Goal: Task Accomplishment & Management: Manage account settings

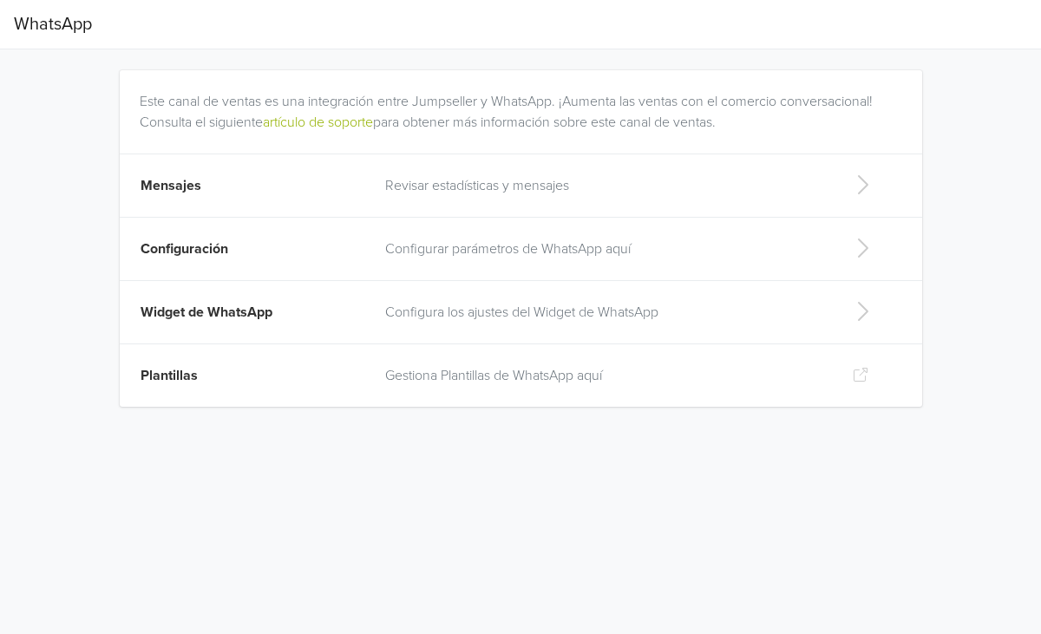
click at [462, 171] on td "Revisar estadísticas y mensajes" at bounding box center [605, 185] width 461 height 63
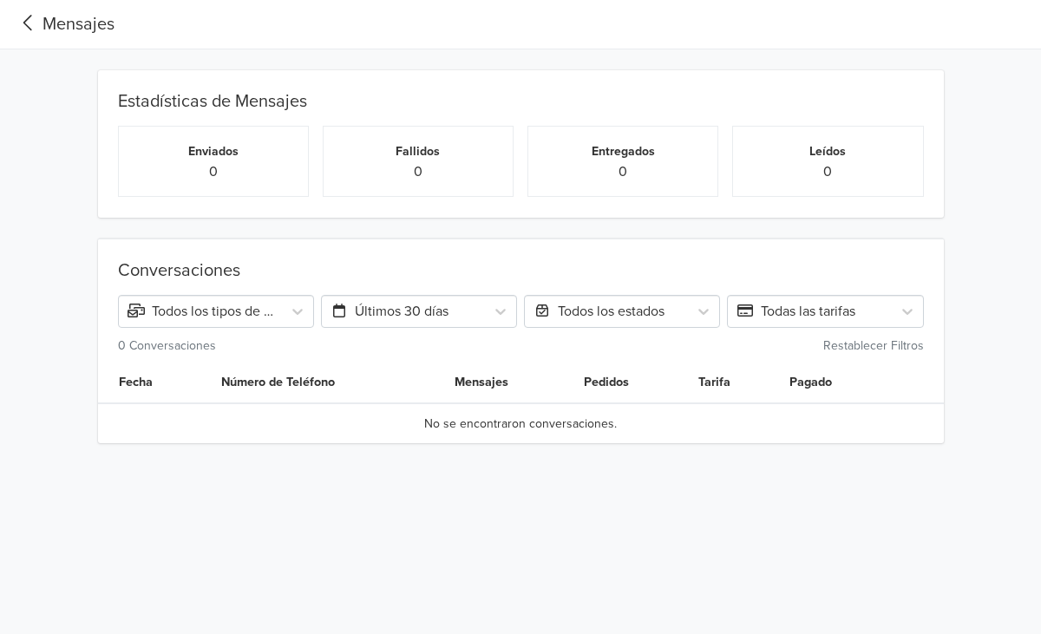
click at [66, 10] on span "Mensajes" at bounding box center [64, 24] width 101 height 35
click at [88, 31] on div "Mensajes" at bounding box center [64, 24] width 101 height 26
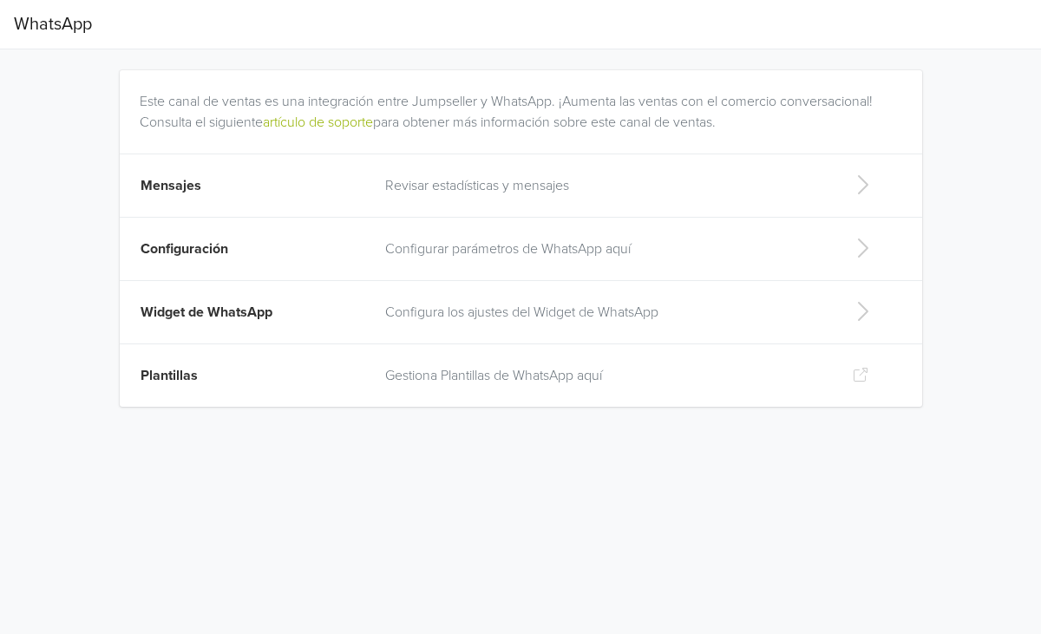
click at [540, 256] on p "Configurar parámetros de WhatsApp aquí" at bounding box center [605, 249] width 440 height 21
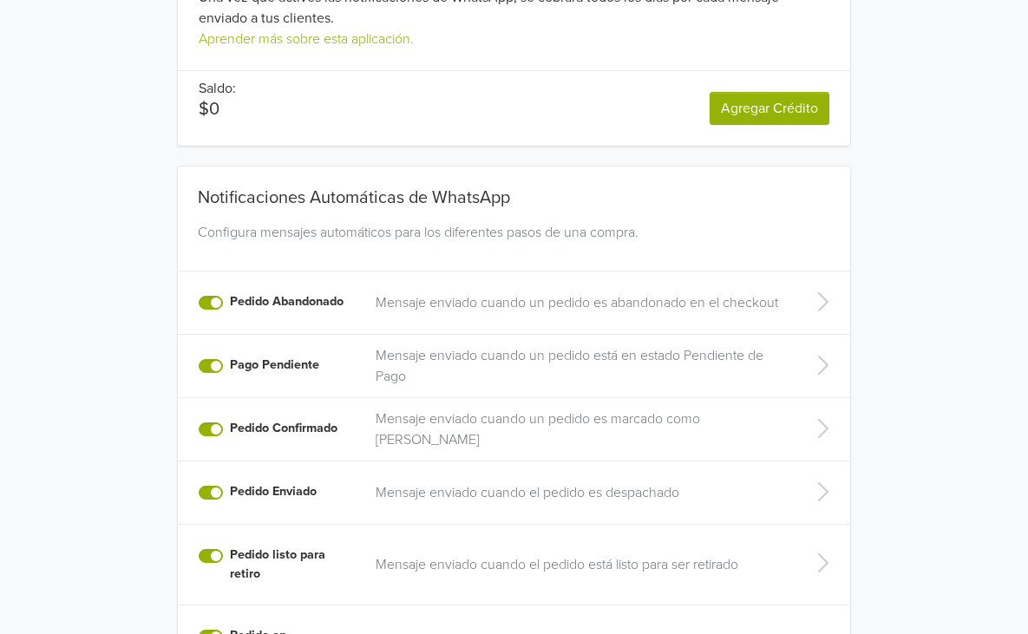
scroll to position [423, 0]
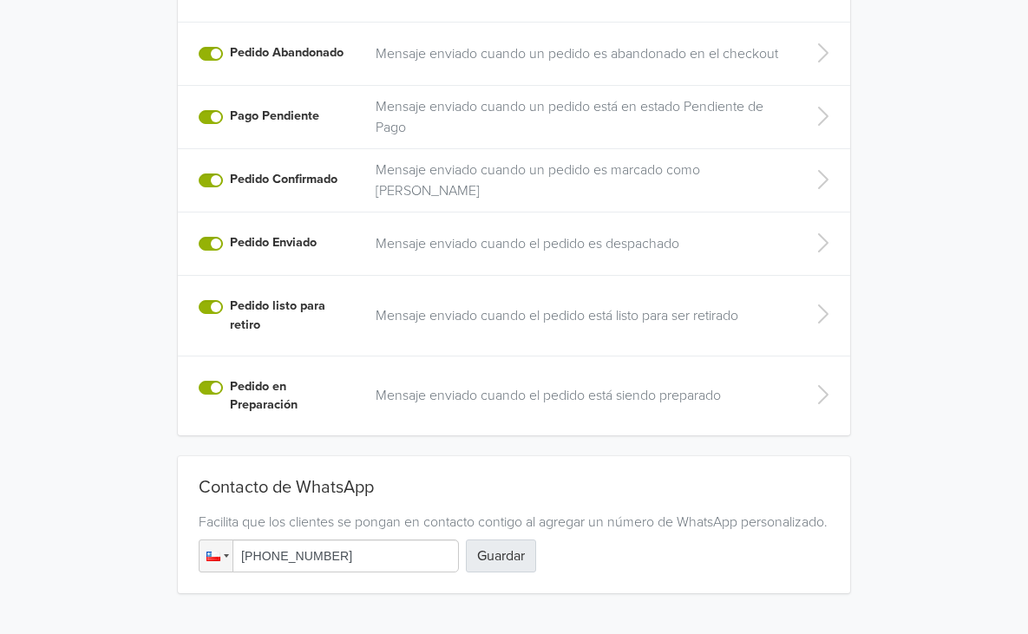
click at [466, 540] on button "Guardar" at bounding box center [501, 556] width 70 height 33
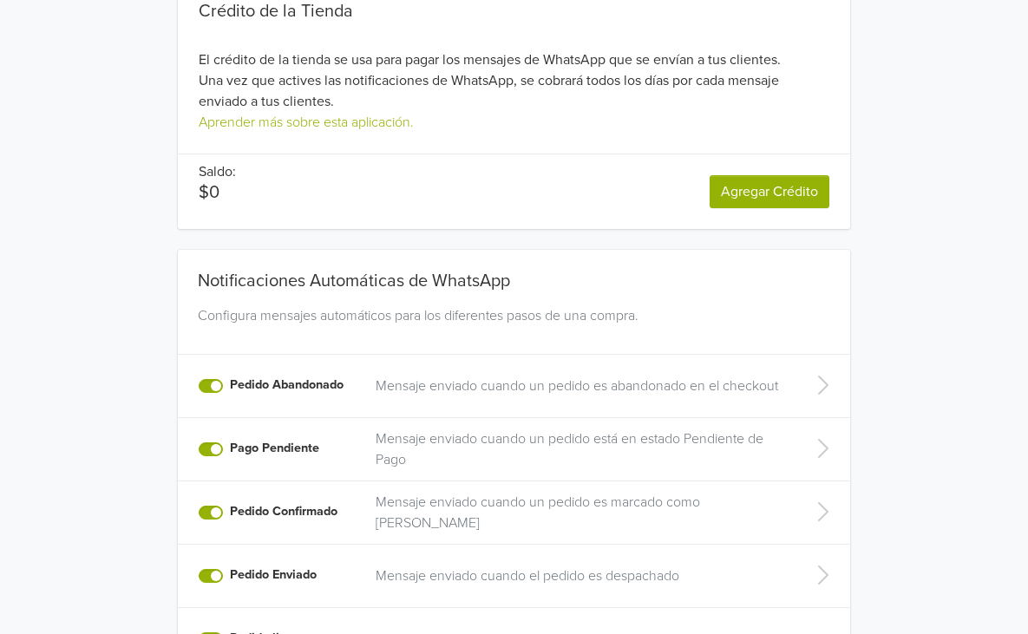
scroll to position [0, 0]
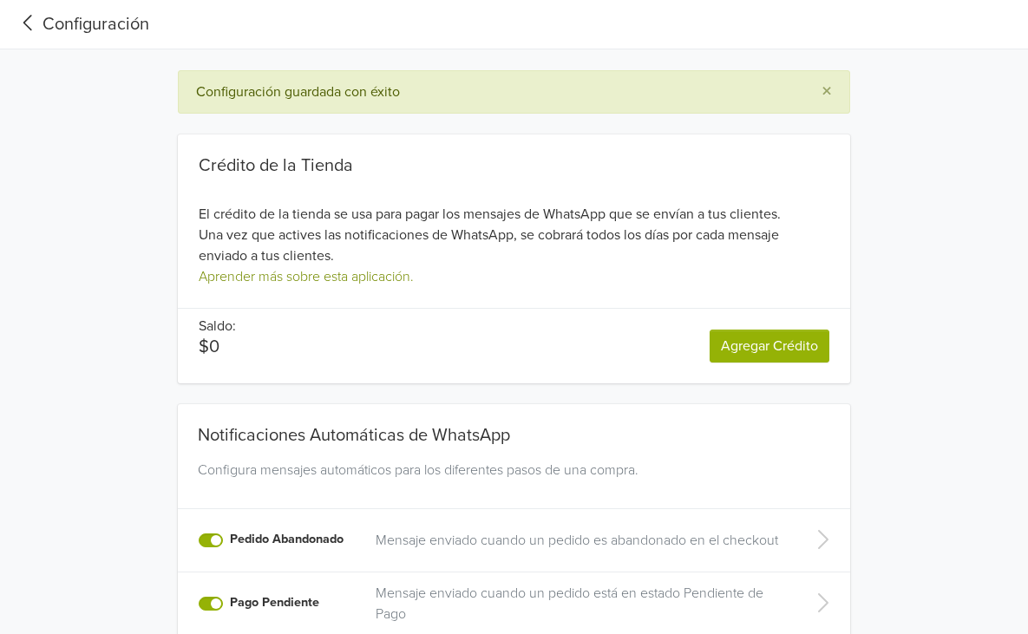
click at [276, 268] on link "Aprender más sobre esta aplicación." at bounding box center [306, 276] width 215 height 17
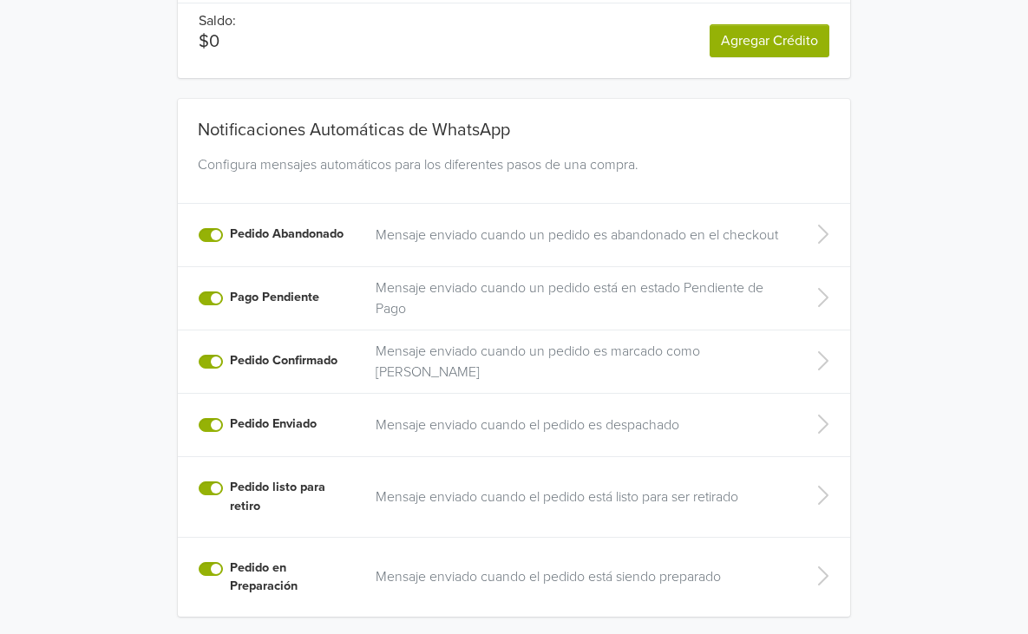
scroll to position [487, 0]
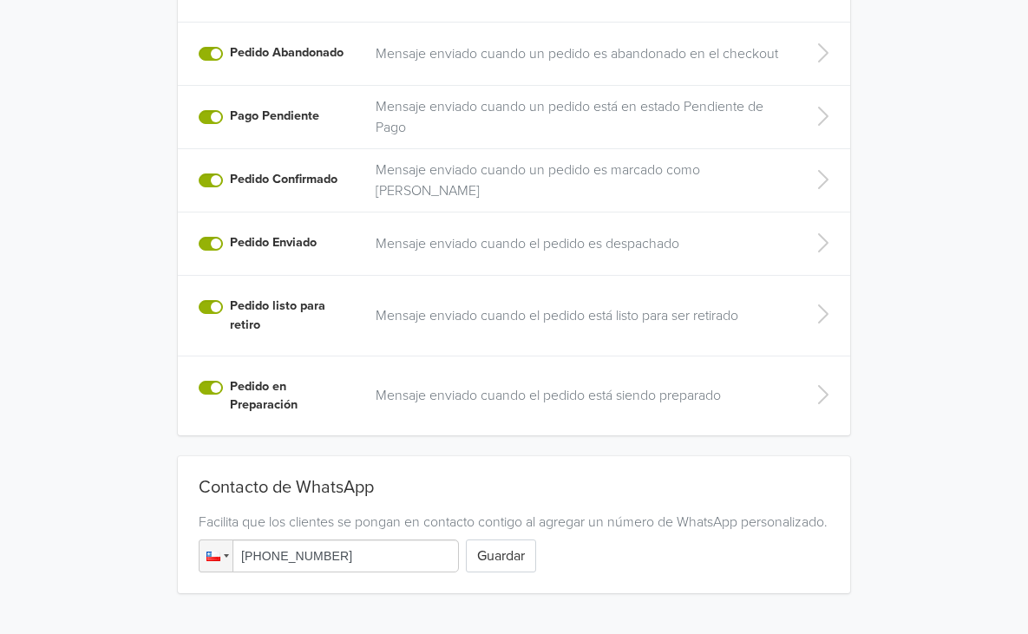
click at [454, 385] on p "Mensaje enviado cuando el pedido está siendo preparado" at bounding box center [580, 395] width 409 height 21
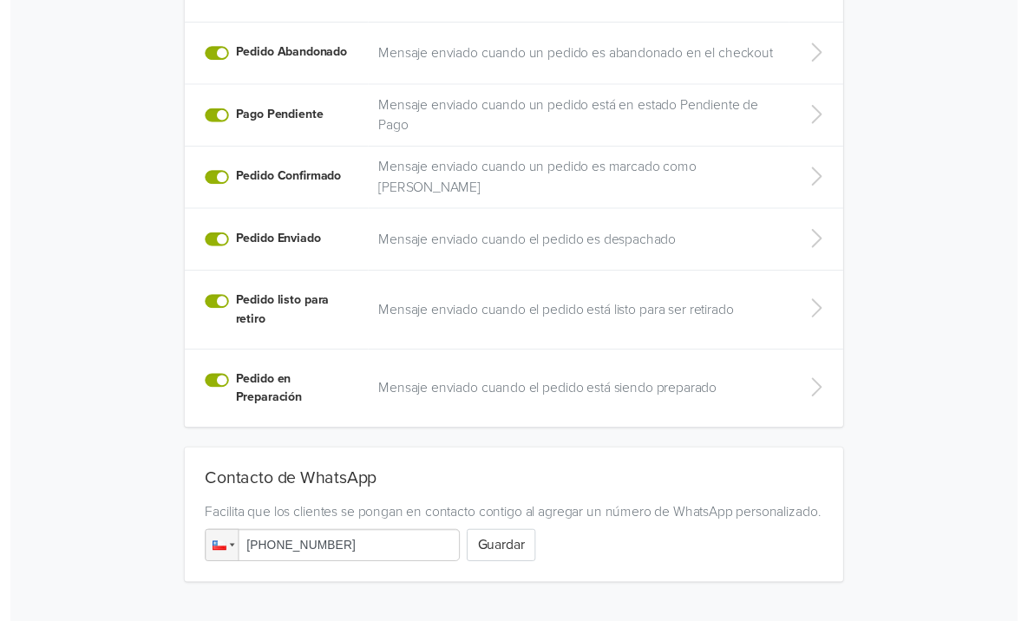
scroll to position [65, 0]
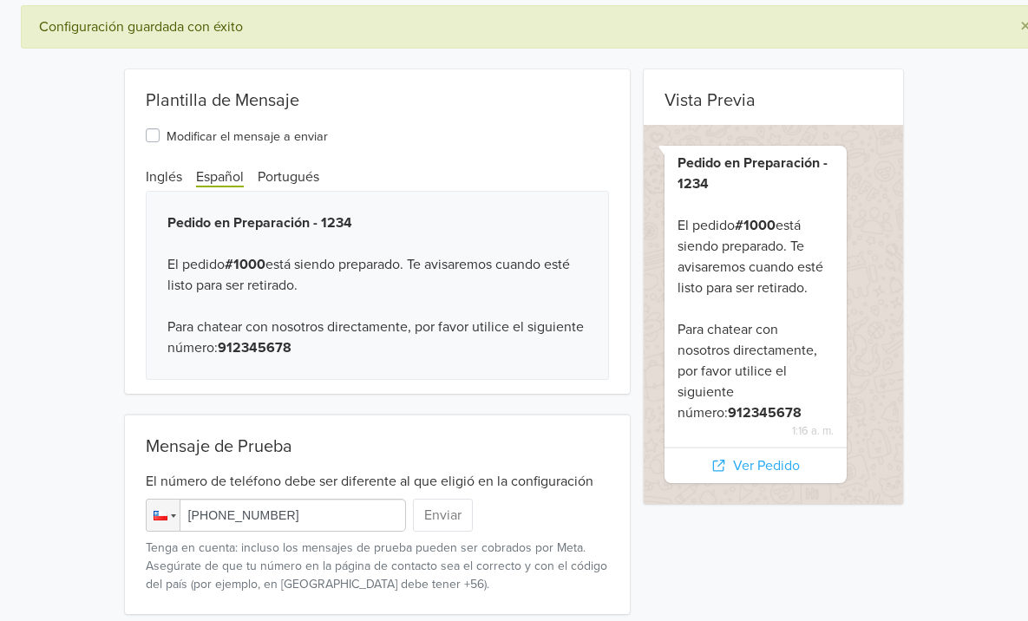
click at [253, 523] on input "[PHONE_NUMBER]" at bounding box center [276, 515] width 260 height 33
drag, startPoint x: 252, startPoint y: 510, endPoint x: 149, endPoint y: 519, distance: 102.8
click at [149, 519] on input "[PHONE_NUMBER]" at bounding box center [276, 515] width 260 height 33
click at [448, 235] on div "Pedido en Preparación - 1234 El pedido #1000 está siendo preparado. Te avisarem…" at bounding box center [378, 285] width 464 height 189
click at [207, 45] on div "Configuración guardada con éxito ×" at bounding box center [535, 26] width 1028 height 43
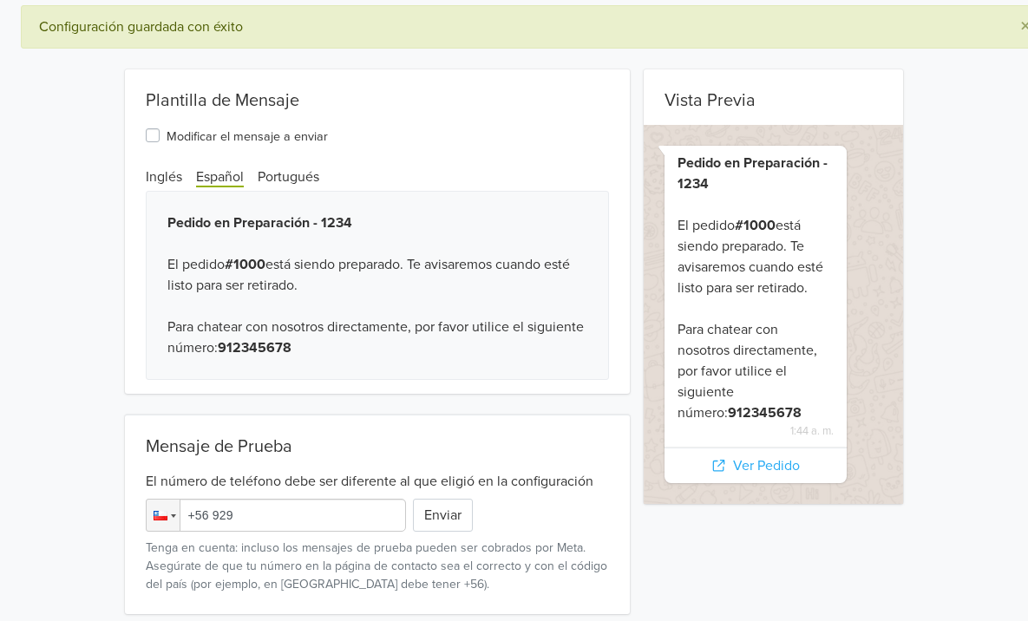
click at [213, 527] on input "+56 929" at bounding box center [276, 515] width 260 height 33
type input "[PHONE_NUMBER]"
click at [146, 133] on div "Modificar el mensaje a enviar" at bounding box center [237, 135] width 182 height 21
click at [167, 133] on label "Modificar el mensaje a enviar" at bounding box center [247, 135] width 161 height 21
click at [0, 0] on input "Modificar el mensaje a enviar" at bounding box center [0, 0] width 0 height 0
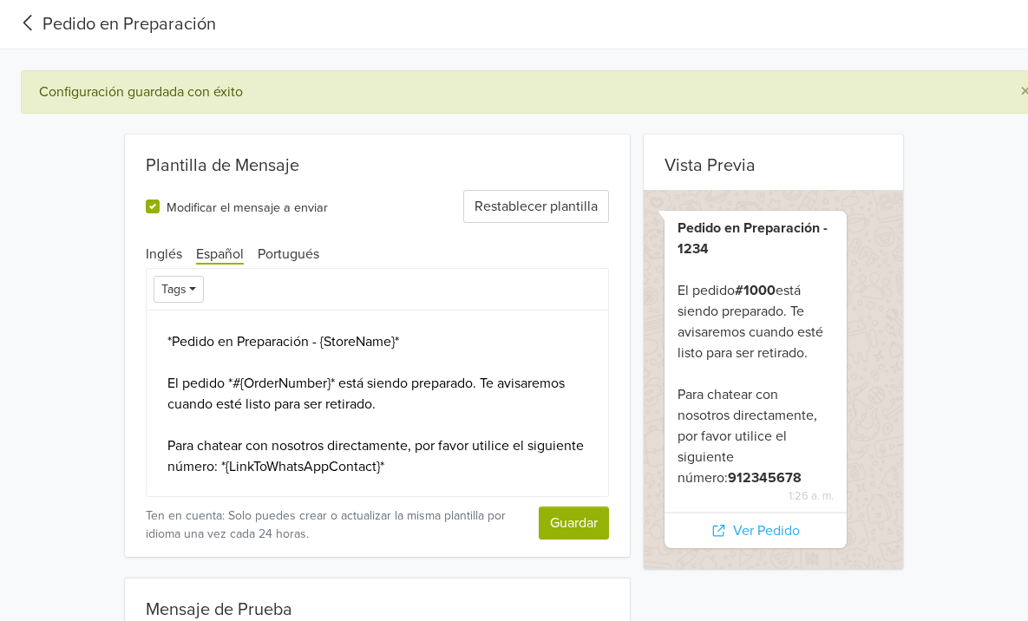
scroll to position [2, 0]
click at [609, 521] on button "Guardar" at bounding box center [574, 523] width 70 height 33
